Goal: Task Accomplishment & Management: Manage account settings

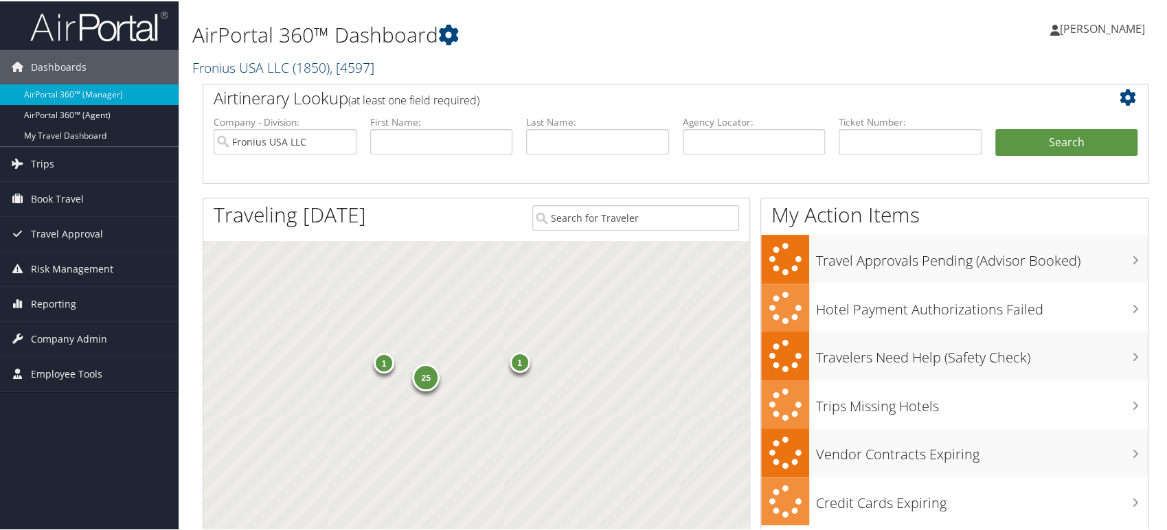
click at [329, 63] on span "( 1850 )" at bounding box center [311, 66] width 37 height 19
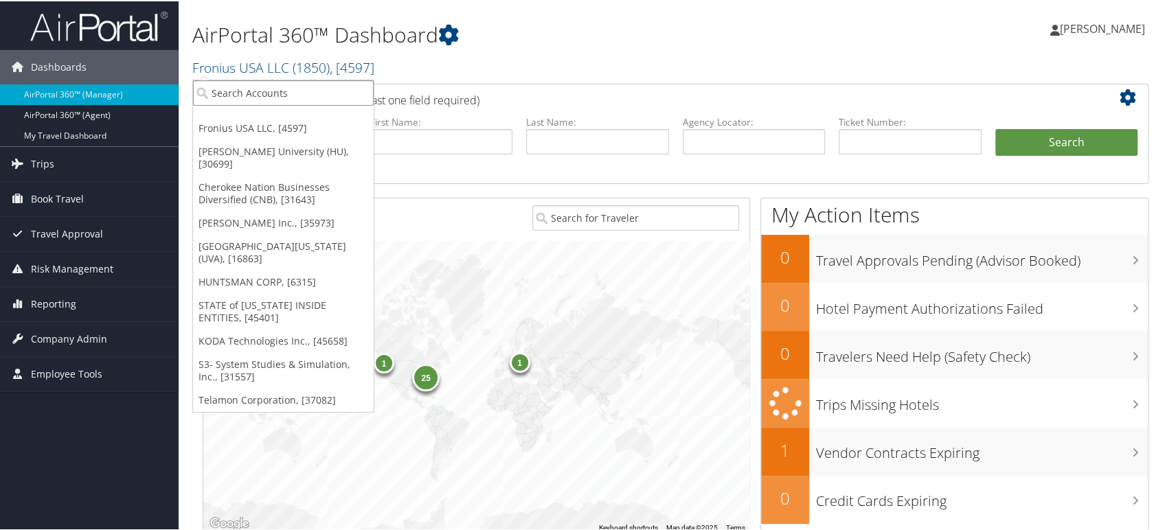
click at [270, 92] on input "search" at bounding box center [283, 91] width 181 height 25
paste input "301279"
type input "301279"
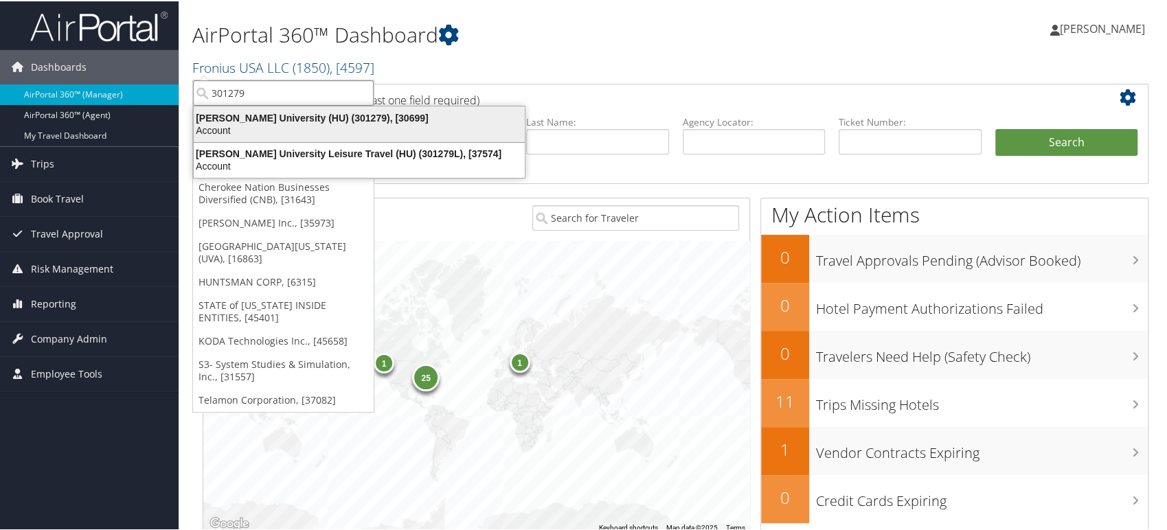
click at [313, 128] on div "Account" at bounding box center [360, 129] width 348 height 12
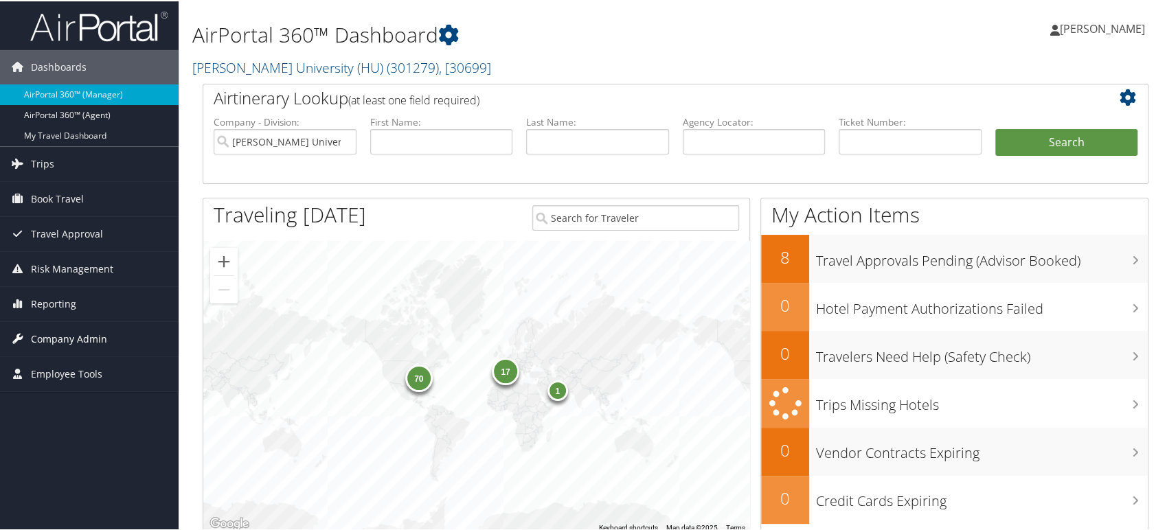
click at [87, 335] on span "Company Admin" at bounding box center [69, 338] width 76 height 34
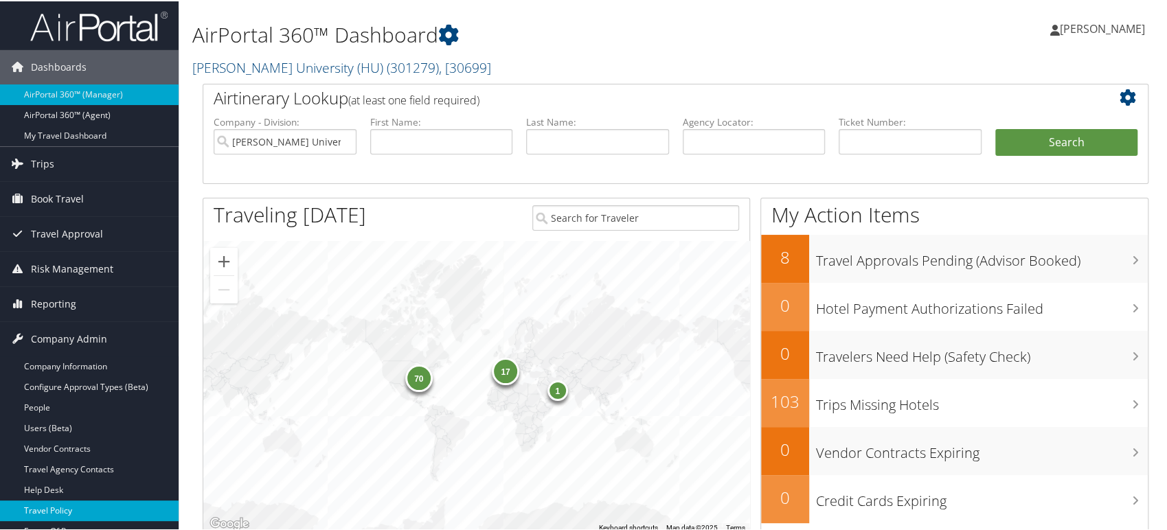
scroll to position [229, 0]
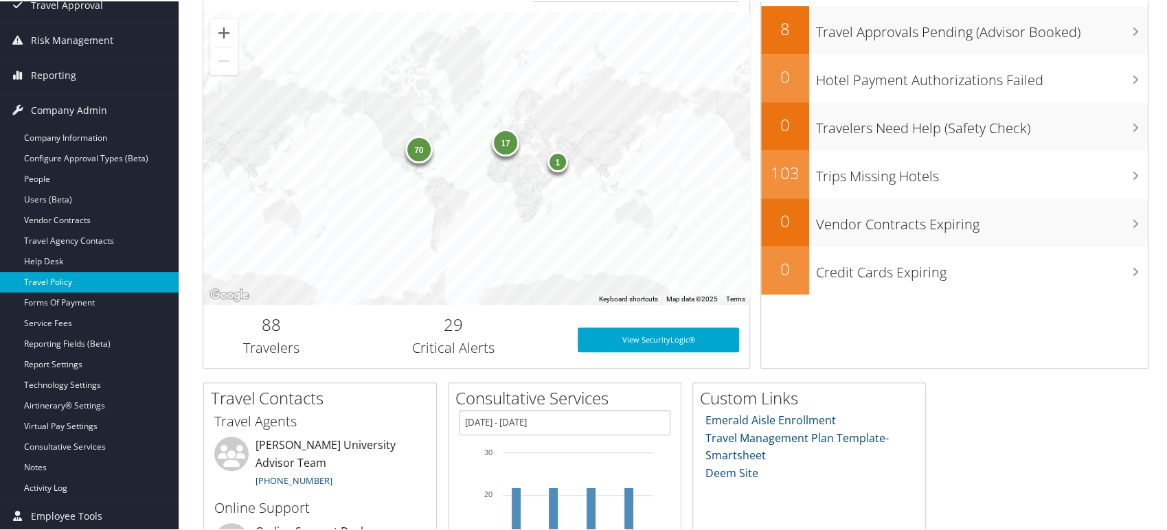
click at [93, 276] on link "Travel Policy" at bounding box center [89, 281] width 179 height 21
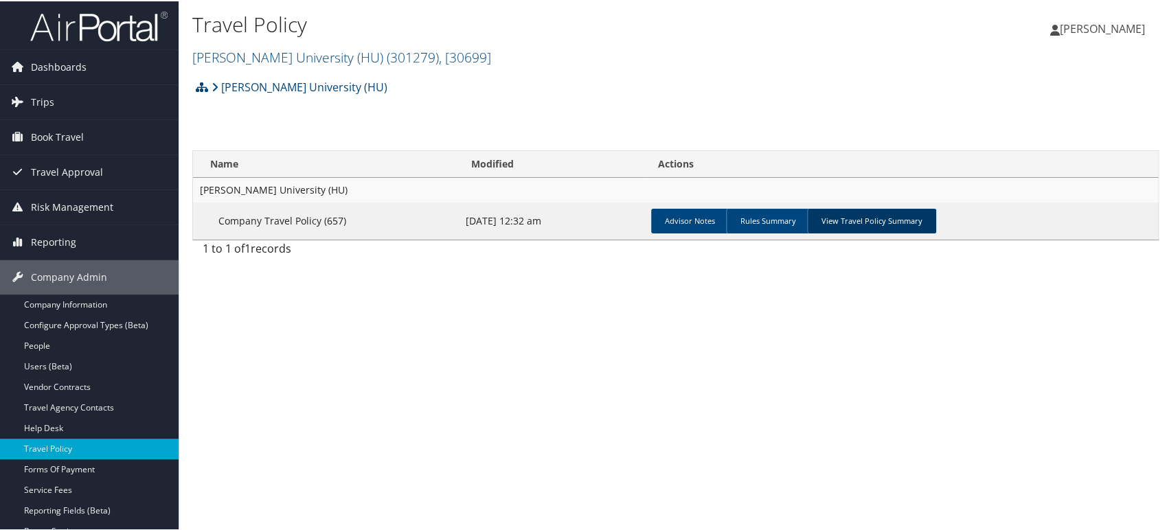
click at [854, 213] on link "View Travel Policy Summary" at bounding box center [871, 220] width 129 height 25
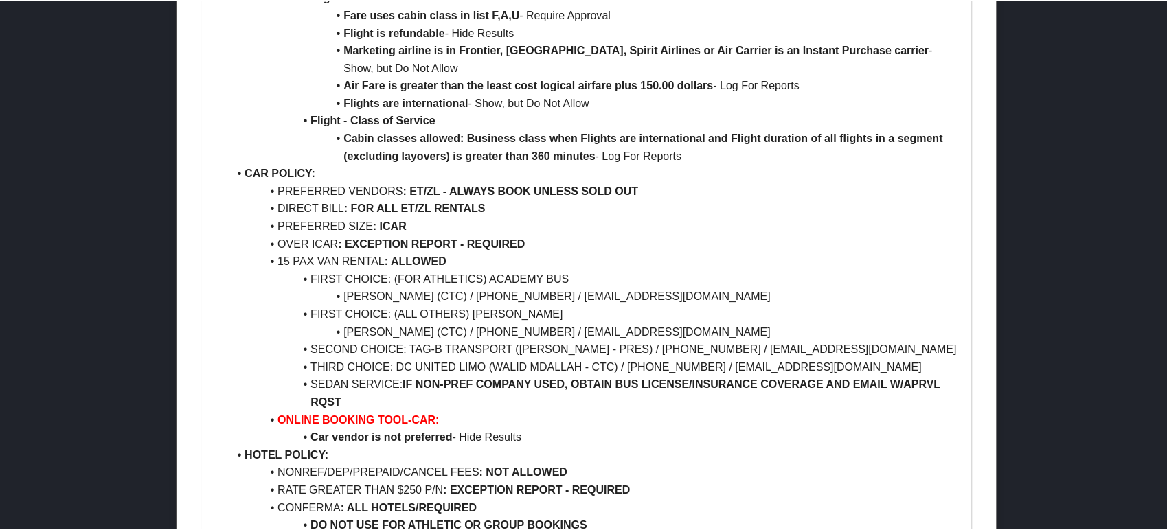
scroll to position [1186, 0]
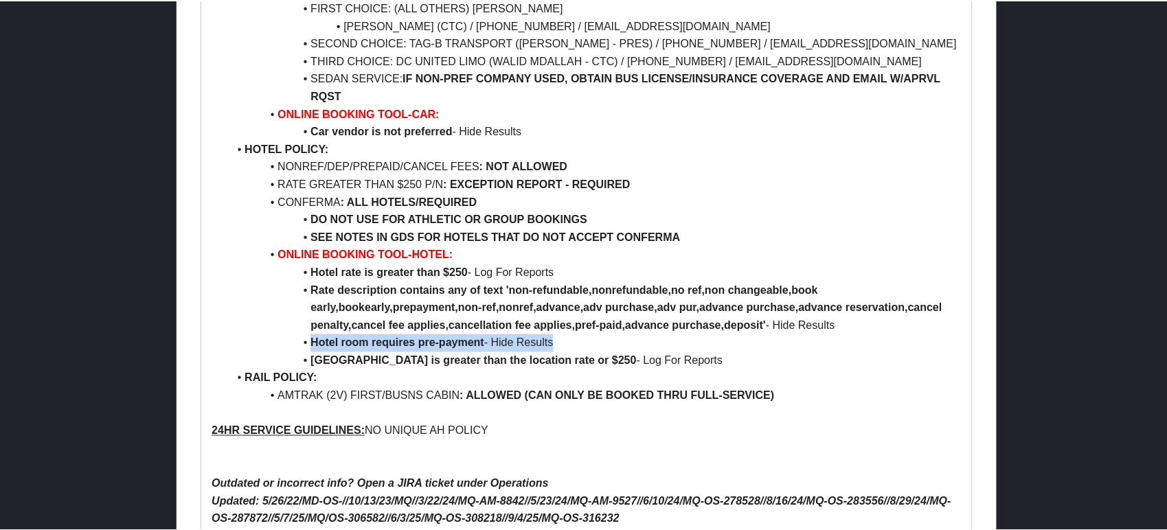
drag, startPoint x: 570, startPoint y: 302, endPoint x: 276, endPoint y: 306, distance: 294.1
click at [276, 333] on li "Hotel room requires pre-payment - Hide Results" at bounding box center [594, 342] width 733 height 18
